Goal: Information Seeking & Learning: Understand process/instructions

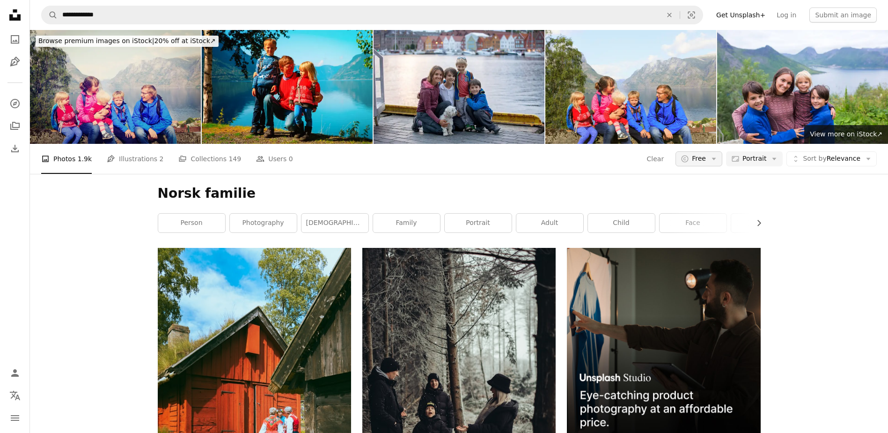
click at [718, 160] on icon "Arrow down" at bounding box center [714, 159] width 8 height 8
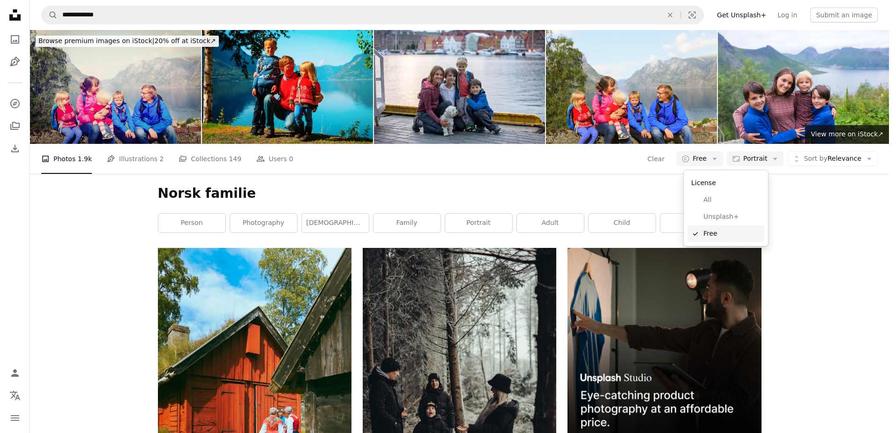
click at [701, 239] on link "A checkmark Free" at bounding box center [725, 233] width 77 height 17
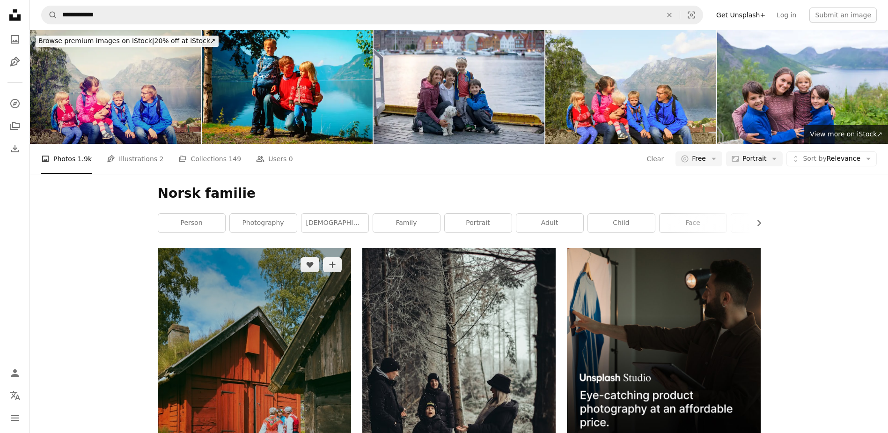
click at [319, 333] on img at bounding box center [254, 393] width 193 height 290
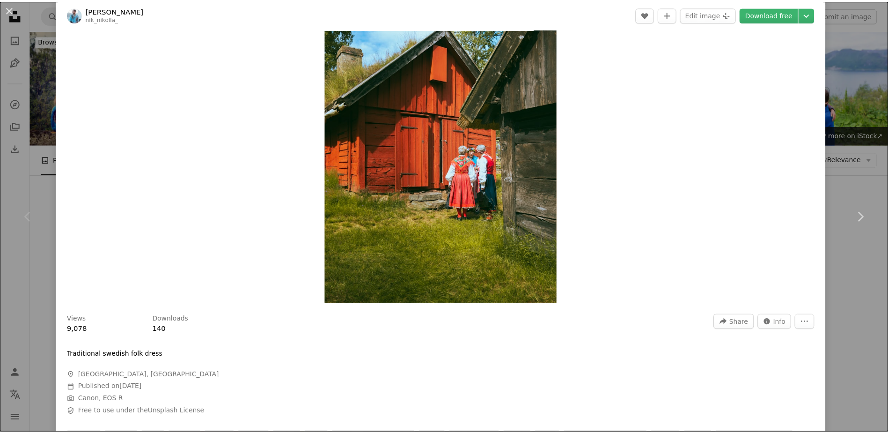
scroll to position [187, 0]
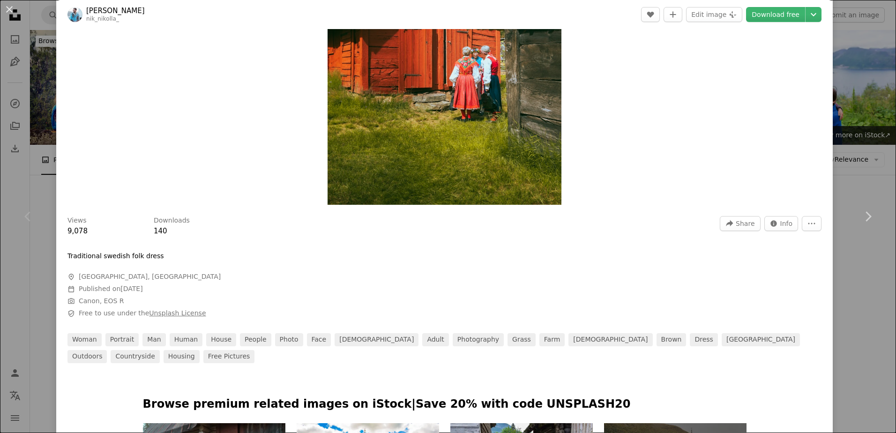
click at [160, 312] on link "Unsplash License" at bounding box center [177, 312] width 57 height 7
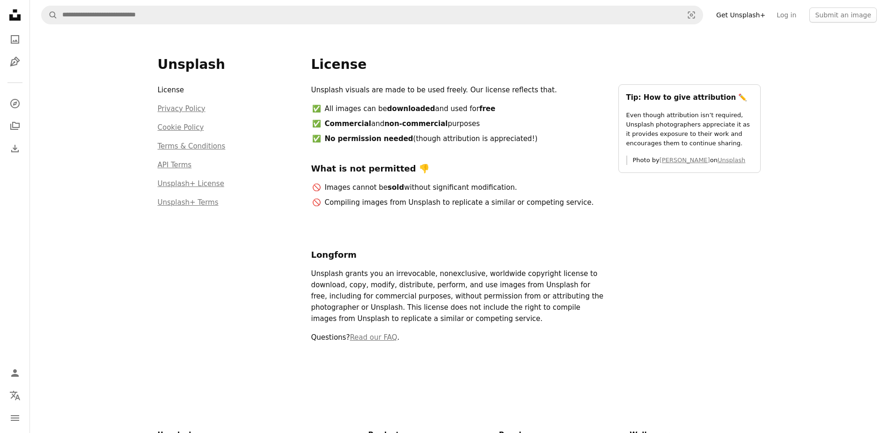
drag, startPoint x: 326, startPoint y: 86, endPoint x: 335, endPoint y: 102, distance: 18.5
click at [333, 98] on div "Unsplash visuals are made to be used freely. Our license reflects that. All ima…" at bounding box center [459, 149] width 296 height 131
drag, startPoint x: 335, startPoint y: 102, endPoint x: 344, endPoint y: 113, distance: 15.0
click at [344, 113] on li "All images can be downloaded and used for free" at bounding box center [466, 108] width 284 height 11
drag, startPoint x: 374, startPoint y: 112, endPoint x: 476, endPoint y: 112, distance: 102.6
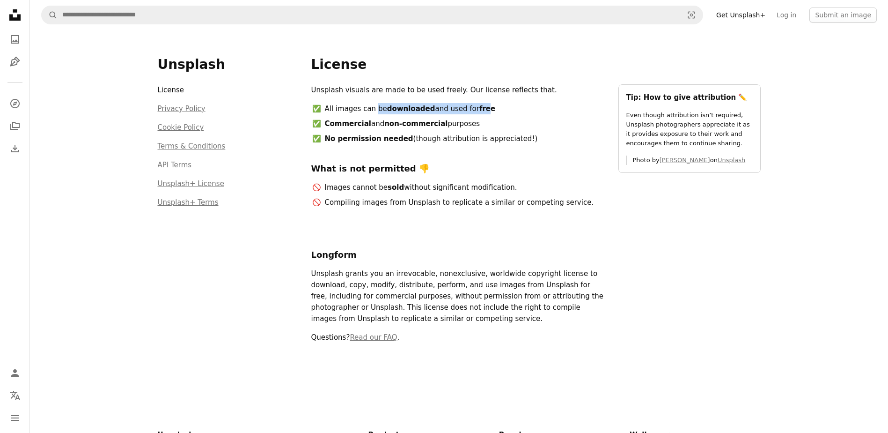
click at [476, 112] on li "All images can be downloaded and used for free" at bounding box center [466, 108] width 284 height 11
drag, startPoint x: 323, startPoint y: 125, endPoint x: 467, endPoint y: 127, distance: 144.3
click at [467, 127] on li "Commercial and non-commercial purposes" at bounding box center [466, 123] width 284 height 11
drag, startPoint x: 336, startPoint y: 139, endPoint x: 514, endPoint y: 139, distance: 178.4
click at [514, 139] on li "No permission needed (though attribution is appreciated!)" at bounding box center [466, 138] width 284 height 11
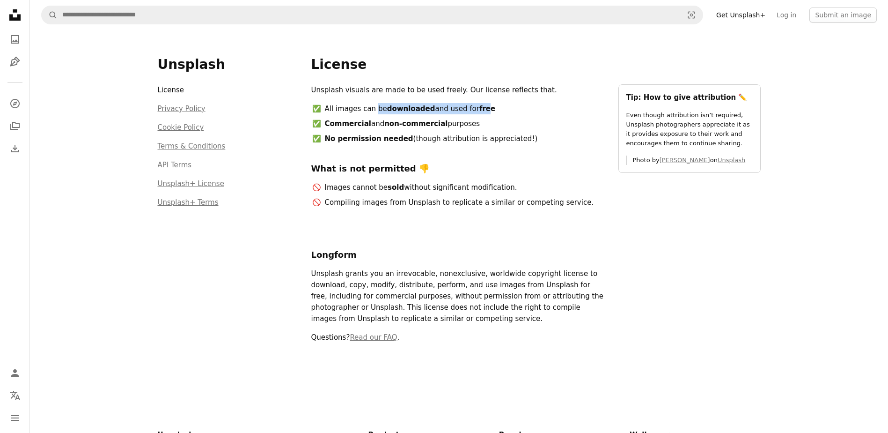
click at [514, 143] on li "No permission needed (though attribution is appreciated!)" at bounding box center [466, 138] width 284 height 11
